Goal: Information Seeking & Learning: Understand process/instructions

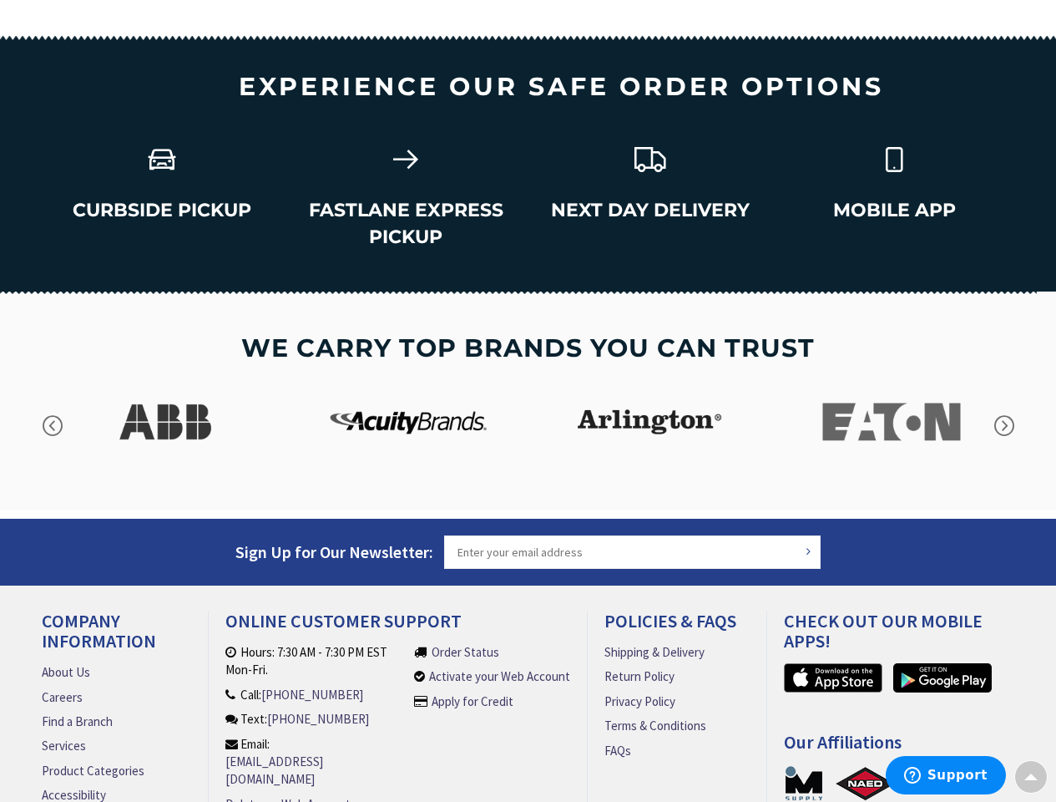
scroll to position [2554, 0]
